Goal: Transaction & Acquisition: Purchase product/service

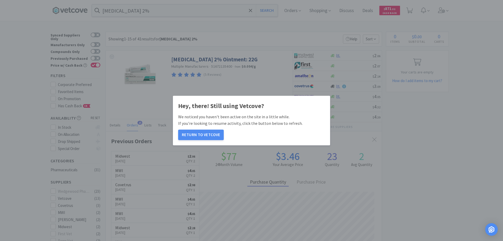
scroll to position [140, 276]
click at [192, 133] on button "Return to Vetcove" at bounding box center [201, 134] width 46 height 10
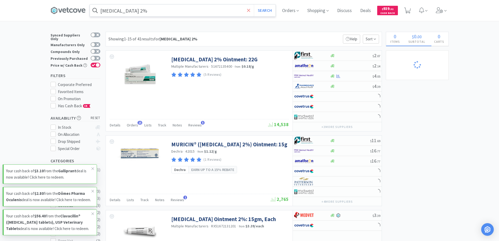
click at [250, 11] on icon at bounding box center [248, 10] width 3 height 5
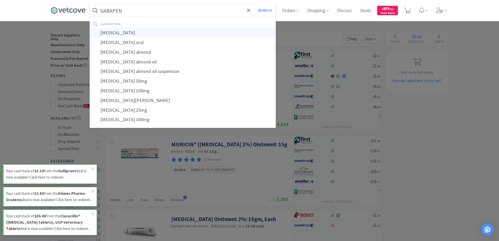
click at [113, 32] on div "gabapentin" at bounding box center [183, 33] width 186 height 10
type input "gabapentin"
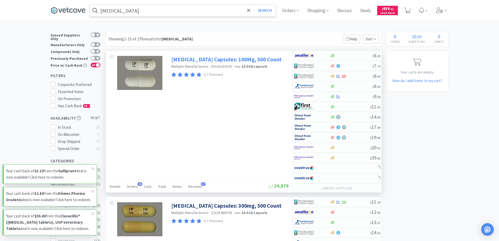
click at [189, 59] on link "Gabapentin Capsules: 100Mg, 500 Count" at bounding box center [226, 59] width 110 height 7
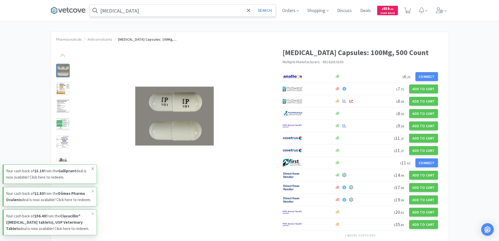
drag, startPoint x: 91, startPoint y: 155, endPoint x: 91, endPoint y: 167, distance: 12.1
click at [91, 164] on span at bounding box center [92, 168] width 7 height 8
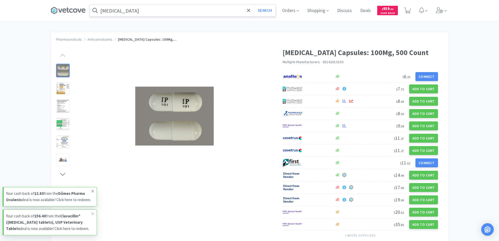
click at [92, 189] on icon at bounding box center [92, 191] width 3 height 4
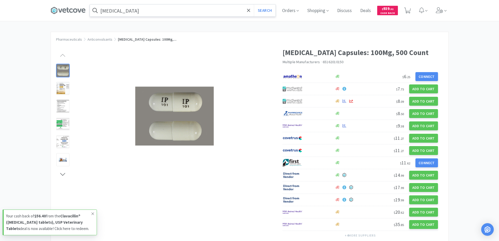
click at [91, 212] on icon at bounding box center [92, 214] width 3 height 4
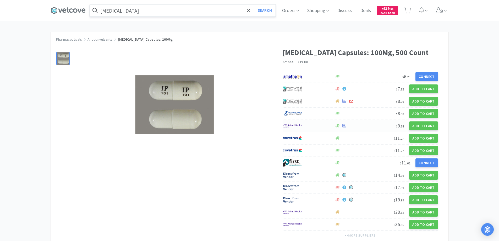
click at [308, 126] on div at bounding box center [306, 125] width 47 height 9
select select "1"
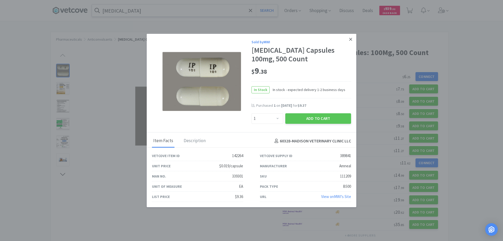
click at [351, 37] on icon at bounding box center [350, 39] width 3 height 5
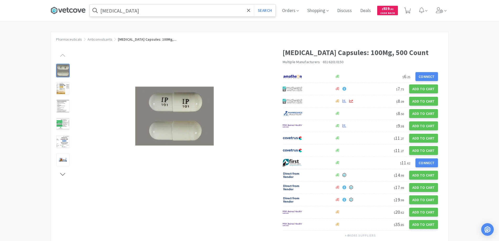
click at [71, 10] on icon at bounding box center [68, 11] width 35 height 8
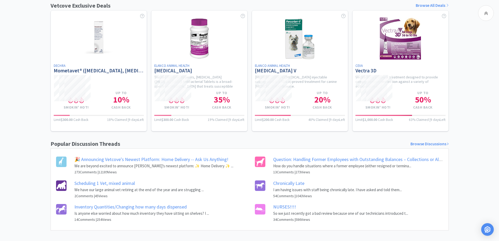
scroll to position [210, 0]
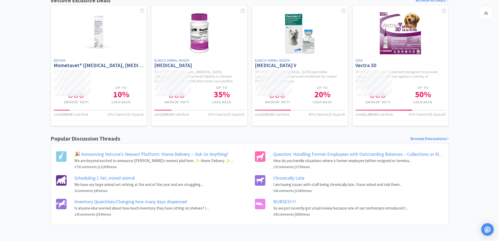
click at [285, 202] on link "NURSES!!!!" at bounding box center [284, 201] width 23 height 6
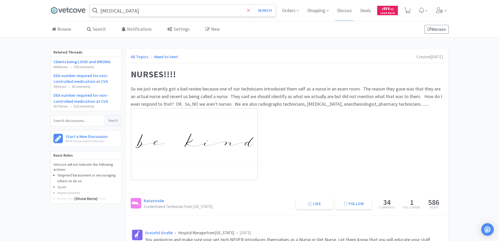
click at [248, 10] on icon at bounding box center [248, 10] width 3 height 3
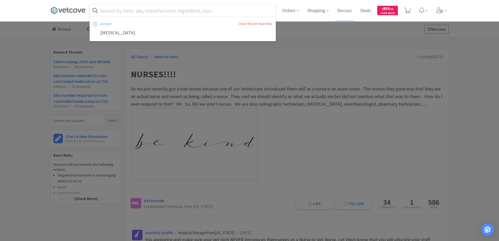
click at [31, 75] on div at bounding box center [249, 120] width 499 height 241
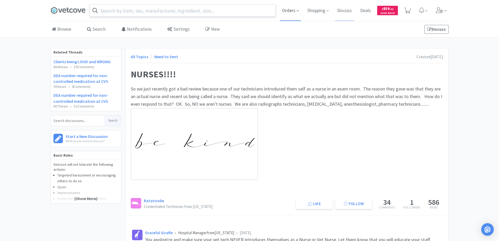
click at [288, 10] on span "Orders" at bounding box center [290, 10] width 21 height 21
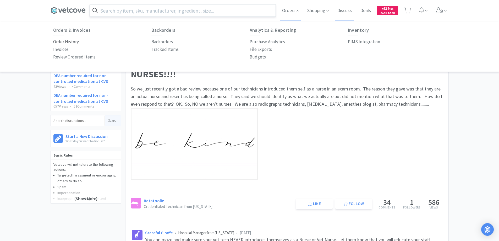
click at [71, 41] on p "Order History" at bounding box center [66, 41] width 26 height 7
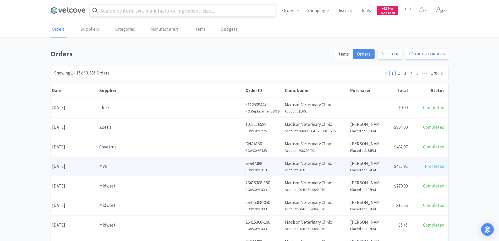
click at [141, 167] on div "MWI" at bounding box center [170, 166] width 143 height 7
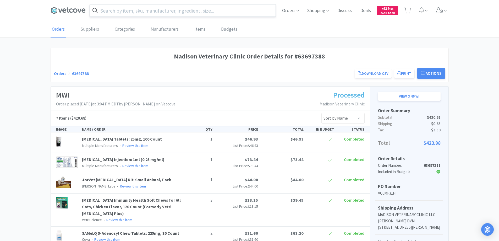
click at [121, 11] on input "text" at bounding box center [183, 10] width 186 height 12
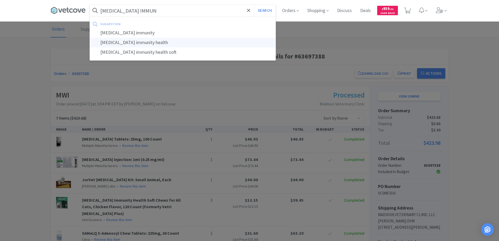
click at [121, 41] on div "lysine immunity health" at bounding box center [183, 43] width 186 height 10
type input "lysine immunity health"
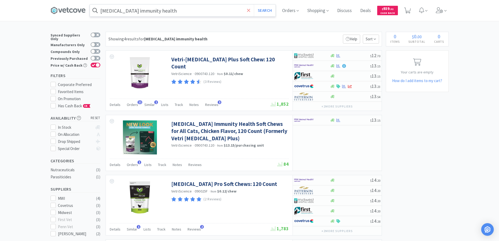
click at [249, 11] on icon at bounding box center [248, 10] width 3 height 5
click at [23, 38] on div at bounding box center [249, 120] width 499 height 241
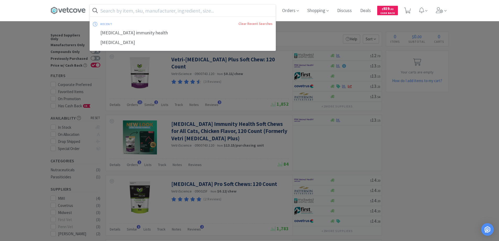
click at [110, 12] on input "text" at bounding box center [183, 10] width 186 height 12
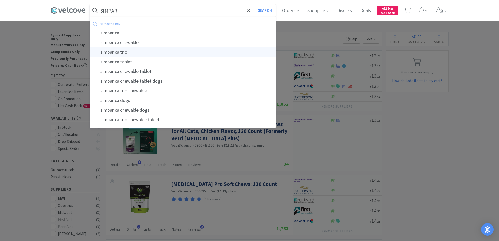
click at [117, 53] on div "simparica trio" at bounding box center [183, 52] width 186 height 10
type input "simparica trio"
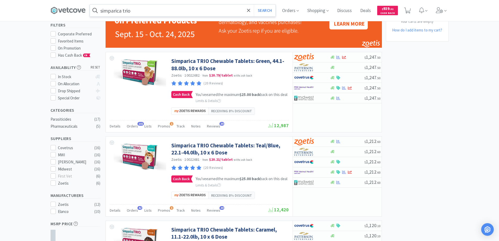
scroll to position [52, 0]
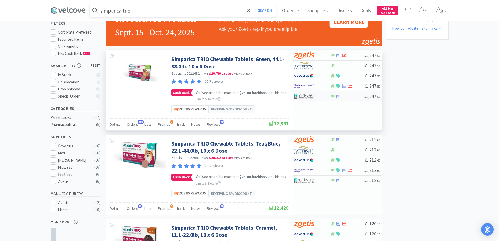
click at [316, 98] on div at bounding box center [308, 96] width 29 height 9
select select "1"
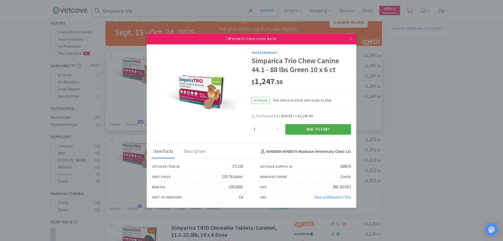
click at [300, 129] on button "Add to Cart" at bounding box center [318, 129] width 66 height 10
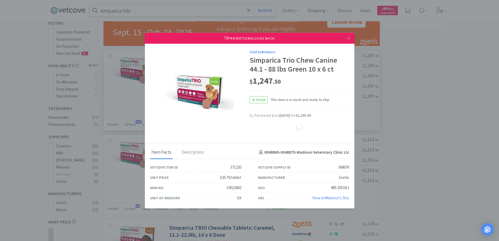
select select "1"
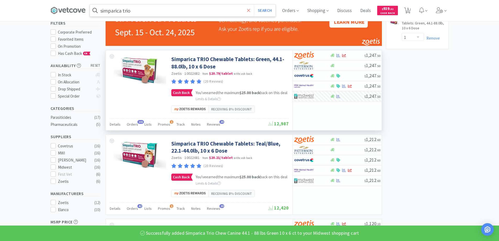
click at [250, 10] on icon at bounding box center [248, 10] width 3 height 3
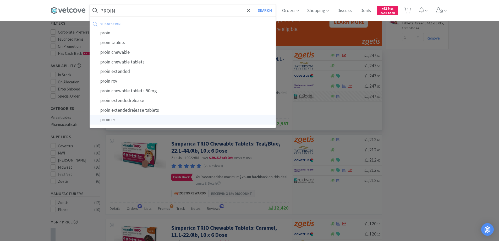
click at [109, 120] on div "proin er" at bounding box center [183, 120] width 186 height 10
type input "proin er"
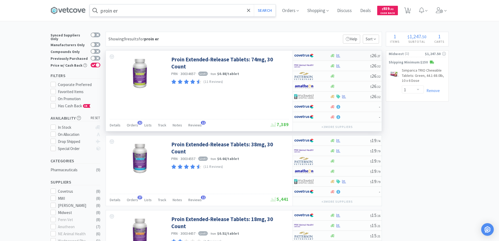
click at [318, 55] on div at bounding box center [308, 55] width 29 height 9
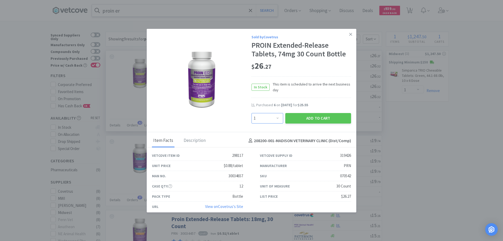
click at [275, 116] on select "Enter Quantity 1 2 3 4 5 6 7 8 9 10 11 12 13 14 15 16 17 18 19 20 Enter Quantity" at bounding box center [268, 118] width 32 height 10
select select "6"
click at [252, 113] on select "Enter Quantity 1 2 3 4 5 6 7 8 9 10 11 12 13 14 15 16 17 18 19 20 Enter Quantity" at bounding box center [268, 118] width 32 height 10
click at [309, 117] on button "Add to Cart" at bounding box center [318, 118] width 66 height 10
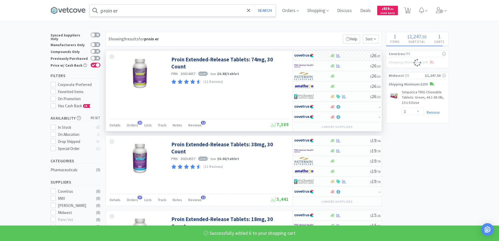
select select "6"
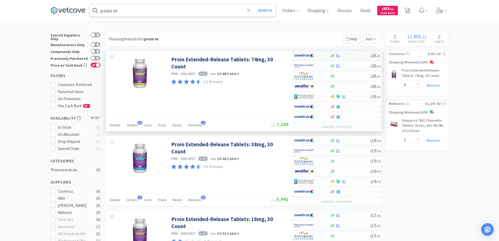
click at [250, 9] on icon at bounding box center [248, 10] width 3 height 3
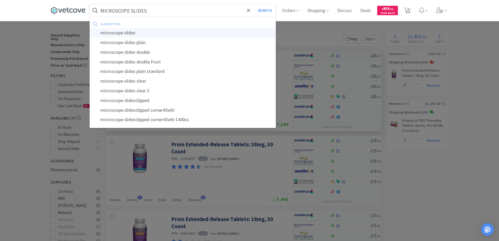
click at [118, 32] on div "microscope slides" at bounding box center [183, 33] width 186 height 10
type input "microscope slides"
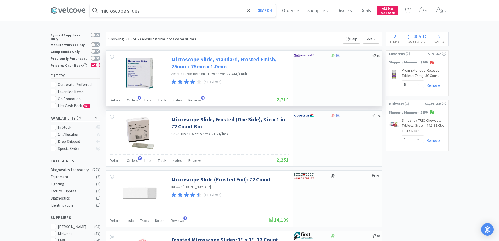
click at [186, 67] on link "Microscope Slide, Standard, Frosted Finish, 25mm x 75mm x 1.0mm" at bounding box center [229, 63] width 116 height 14
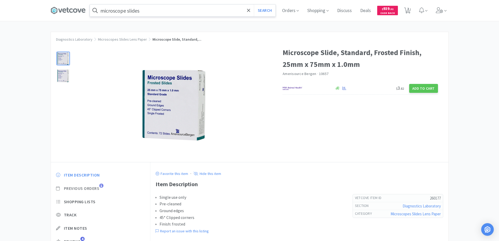
click at [101, 186] on span "1" at bounding box center [101, 185] width 4 height 4
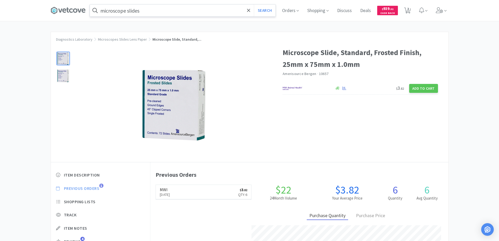
scroll to position [144, 298]
click at [101, 186] on span "1" at bounding box center [101, 185] width 4 height 4
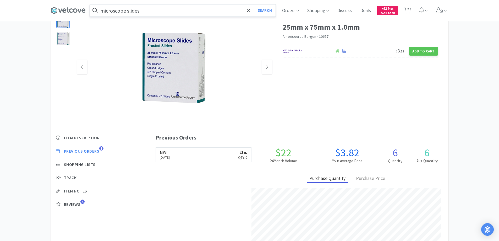
scroll to position [0, 0]
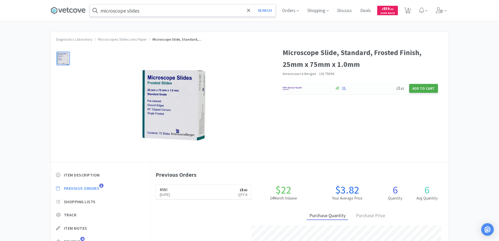
click at [423, 89] on button "Add to Cart" at bounding box center [423, 88] width 29 height 9
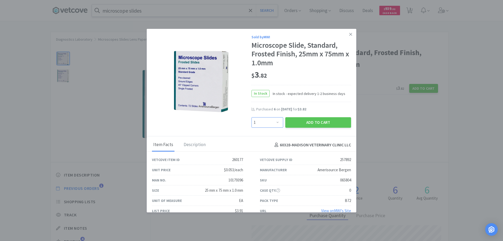
click at [275, 121] on select "Enter Quantity 1 2 3 4 5 6 7 8 9 10 11 12 13 14 15 16 17 18 19 20 Enter Quantity" at bounding box center [268, 122] width 32 height 10
select select "6"
click at [252, 117] on select "Enter Quantity 1 2 3 4 5 6 7 8 9 10 11 12 13 14 15 16 17 18 19 20 Enter Quantity" at bounding box center [268, 122] width 32 height 10
click at [304, 123] on button "Add to Cart" at bounding box center [318, 122] width 66 height 10
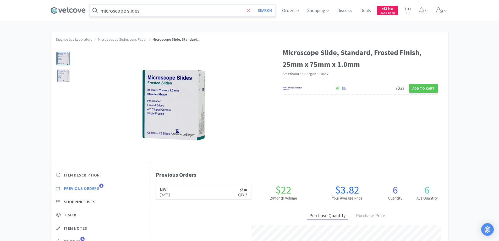
click at [250, 12] on icon at bounding box center [248, 10] width 3 height 5
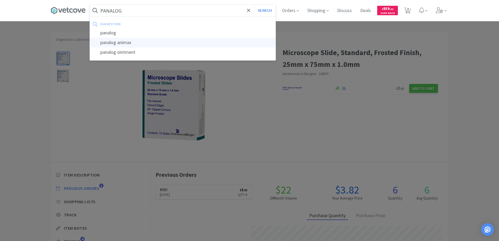
click at [126, 42] on div "panalog animax" at bounding box center [183, 43] width 186 height 10
type input "panalog animax"
select select "6"
select select "1"
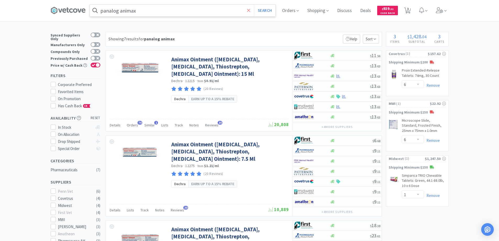
click at [250, 10] on icon at bounding box center [248, 10] width 3 height 3
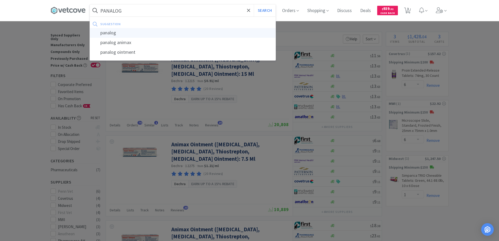
click at [111, 32] on div "panalog" at bounding box center [183, 33] width 186 height 10
type input "panalog"
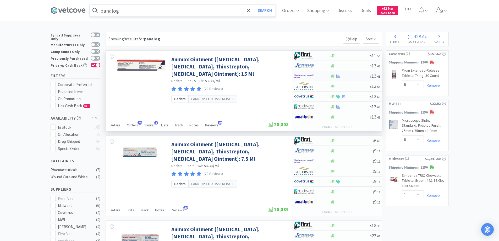
click at [321, 75] on div at bounding box center [308, 76] width 29 height 9
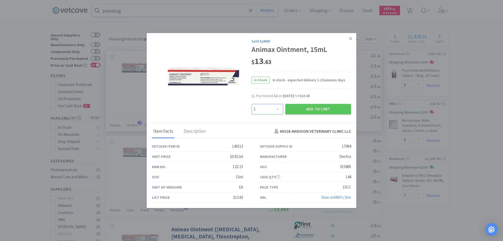
click at [277, 109] on select "Enter Quantity 1 2 3 4 5 6 7 8 9 10 11 12 13 14 15 16 17 18 19 20 Enter Quantity" at bounding box center [268, 109] width 32 height 10
select select "12"
click at [252, 104] on select "Enter Quantity 1 2 3 4 5 6 7 8 9 10 11 12 13 14 15 16 17 18 19 20 Enter Quantity" at bounding box center [268, 109] width 32 height 10
click at [307, 109] on button "Add to Cart" at bounding box center [318, 109] width 66 height 10
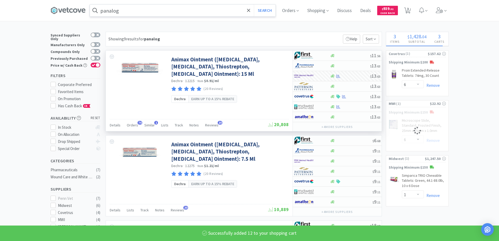
select select "12"
select select "6"
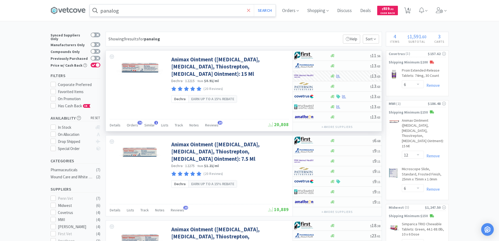
click at [249, 9] on icon at bounding box center [248, 10] width 3 height 5
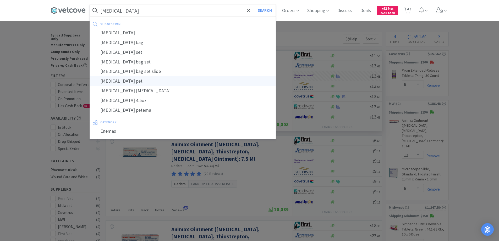
click at [114, 82] on div "enema pet" at bounding box center [183, 81] width 186 height 10
type input "enema pet"
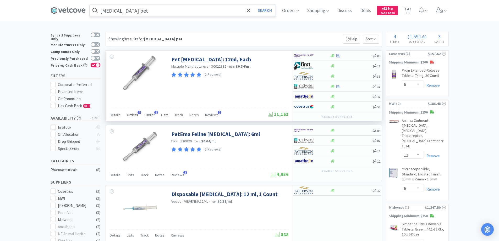
click at [138, 112] on span "4" at bounding box center [140, 113] width 4 height 4
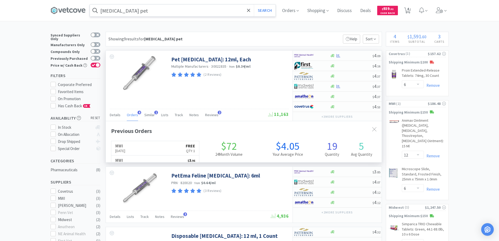
scroll to position [136, 276]
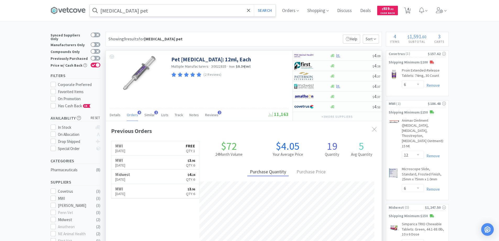
click at [138, 112] on span "4" at bounding box center [140, 113] width 4 height 4
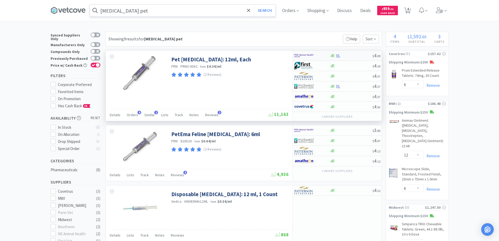
click at [320, 56] on div at bounding box center [308, 55] width 29 height 9
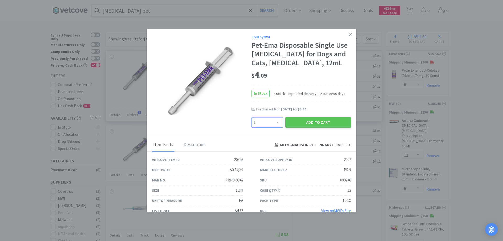
click at [274, 128] on select "Enter Quantity 1 2 3 4 5 6 7 8 9 10 11 12 13 14 15 16 17 18 19 20 Enter Quantity" at bounding box center [268, 122] width 32 height 10
select select "10"
click at [252, 126] on select "Enter Quantity 1 2 3 4 5 6 7 8 9 10 11 12 13 14 15 16 17 18 19 20 Enter Quantity" at bounding box center [268, 122] width 32 height 10
click at [309, 128] on button "Add to Cart" at bounding box center [318, 122] width 66 height 10
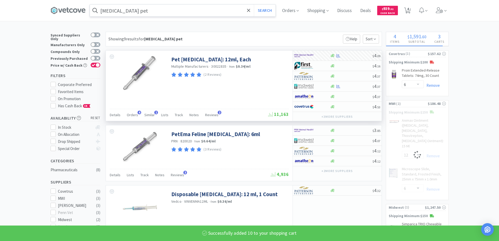
select select "10"
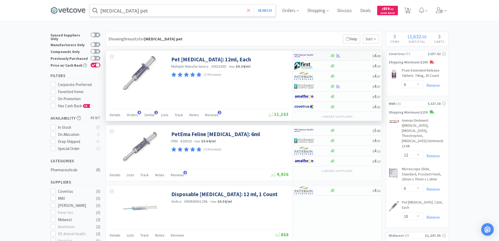
click at [250, 12] on icon at bounding box center [248, 10] width 3 height 5
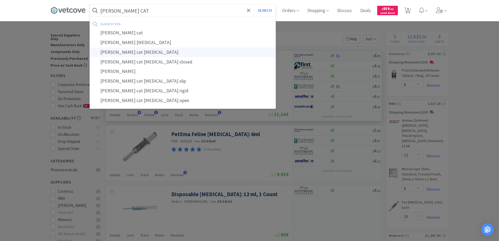
click at [124, 52] on div "tom cat catheter" at bounding box center [183, 52] width 186 height 10
type input "tom cat catheter"
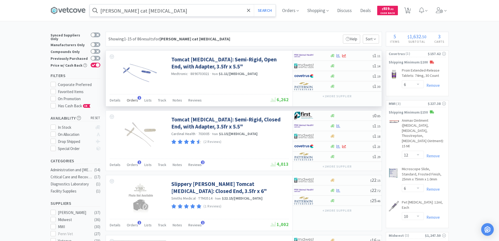
click at [138, 97] on span "1" at bounding box center [140, 98] width 4 height 4
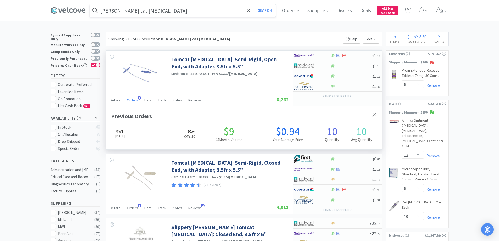
scroll to position [136, 276]
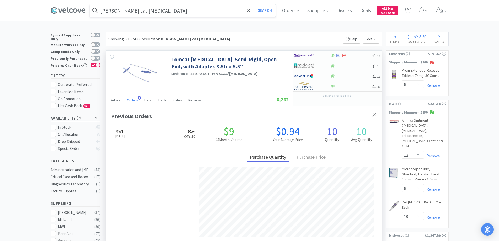
click at [210, 81] on div "Tomcat Catheter: Semi-Rigid, Open End, with Adapter, 3.5fr x 5.5" Medtronic · 8…" at bounding box center [199, 73] width 187 height 44
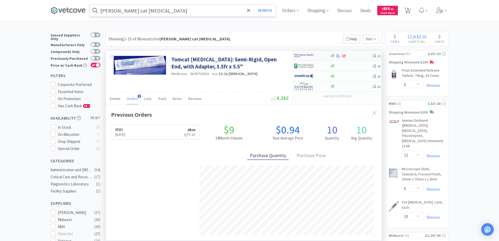
click at [317, 55] on div at bounding box center [308, 55] width 29 height 9
select select "10"
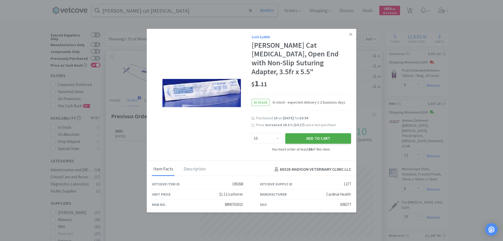
click at [298, 133] on button "Add to Cart" at bounding box center [318, 138] width 66 height 10
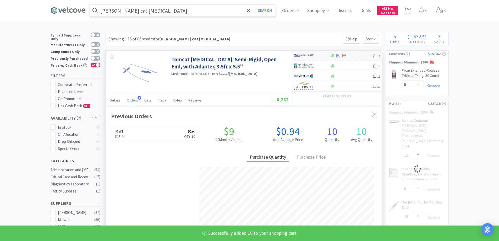
select select "10"
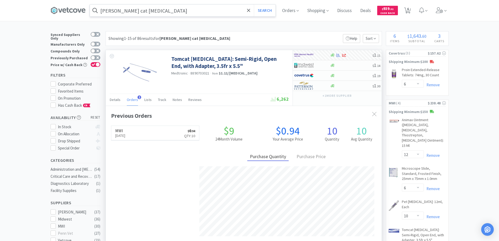
scroll to position [0, 0]
click at [373, 112] on icon at bounding box center [374, 114] width 4 height 4
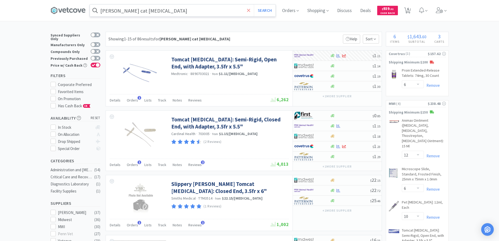
click at [249, 10] on icon at bounding box center [248, 10] width 3 height 5
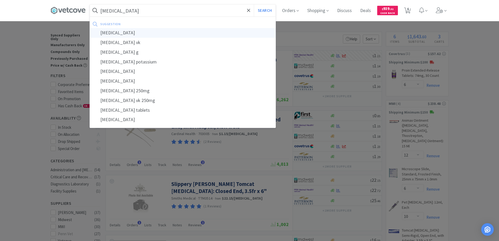
click at [114, 32] on div "penicillin" at bounding box center [183, 33] width 186 height 10
type input "penicillin"
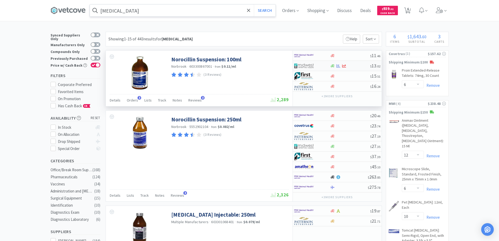
click at [326, 68] on div at bounding box center [312, 65] width 36 height 9
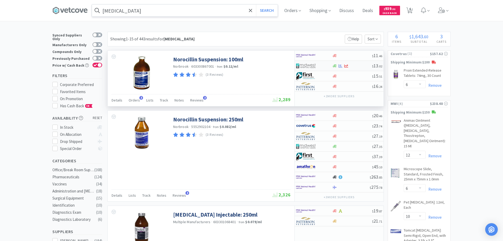
select select "1"
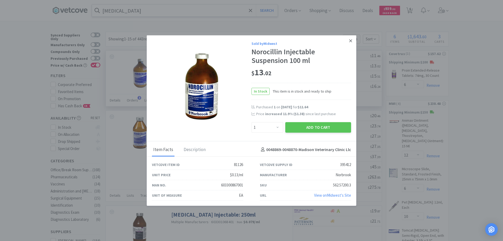
click at [351, 41] on icon at bounding box center [350, 40] width 3 height 5
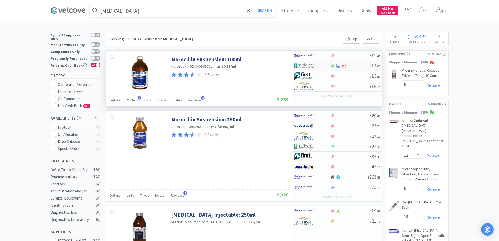
click at [324, 65] on div at bounding box center [312, 65] width 36 height 9
select select "1"
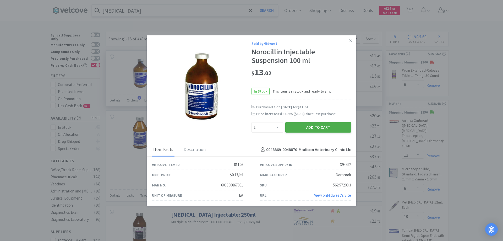
click at [306, 128] on button "Add to Cart" at bounding box center [318, 127] width 66 height 10
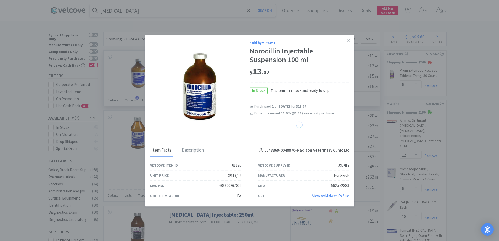
select select "1"
